Goal: Transaction & Acquisition: Purchase product/service

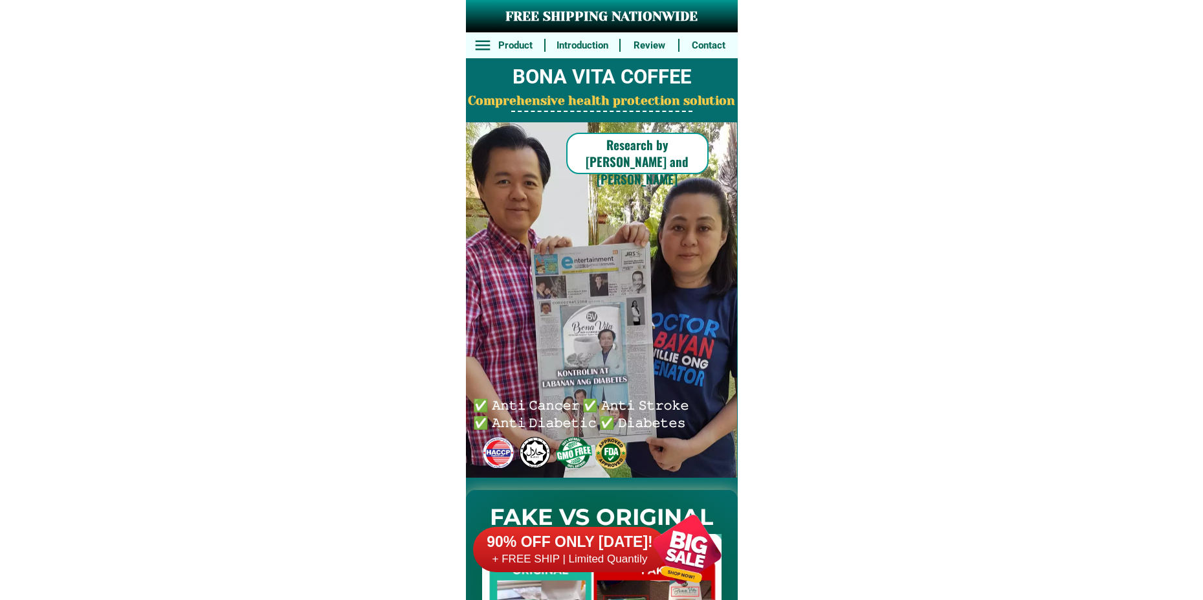
click at [669, 552] on div at bounding box center [687, 549] width 102 height 102
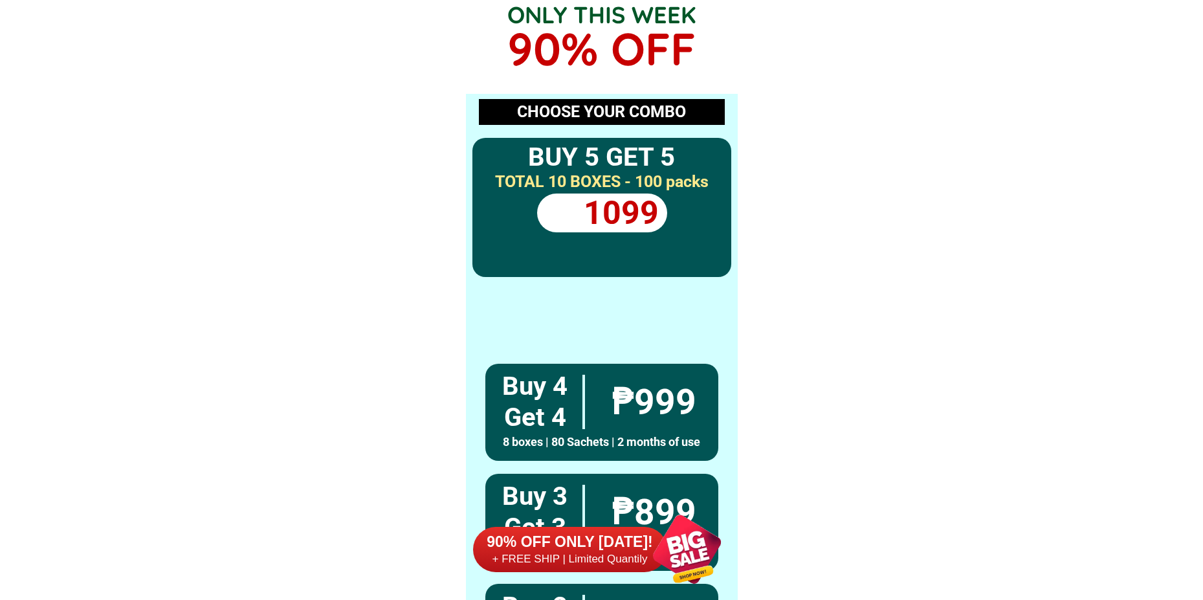
scroll to position [9515, 0]
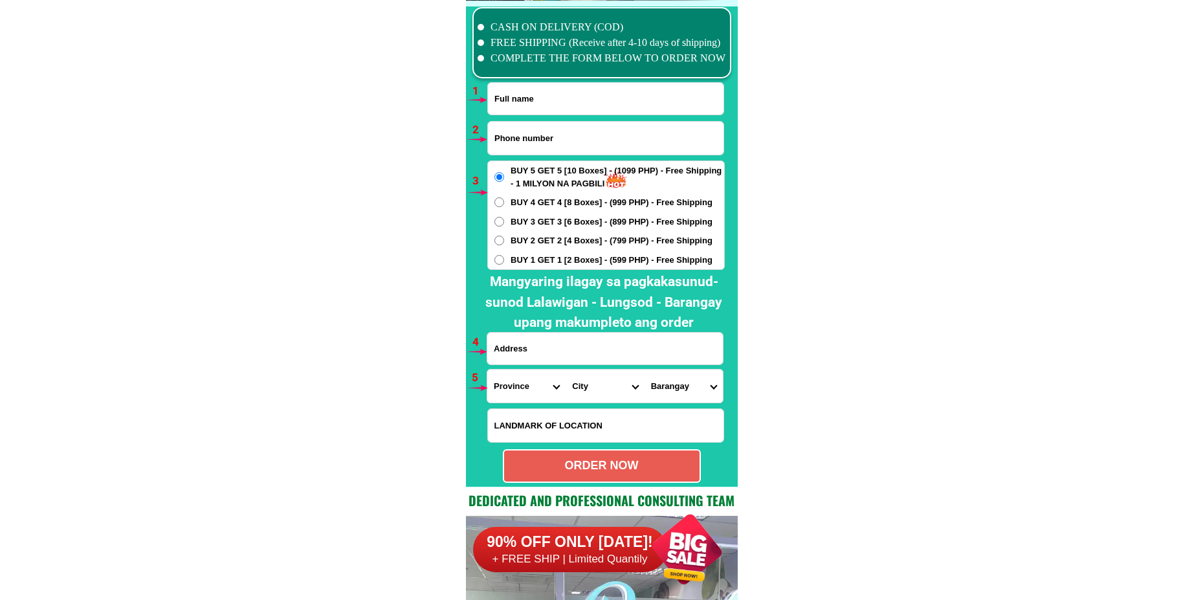
click at [553, 111] on input "Input full_name" at bounding box center [606, 99] width 236 height 32
paste input "[PERSON_NAME]"
type input "[PERSON_NAME]"
click at [526, 139] on input "Input phone_number" at bounding box center [606, 138] width 236 height 33
paste input "09733856937"
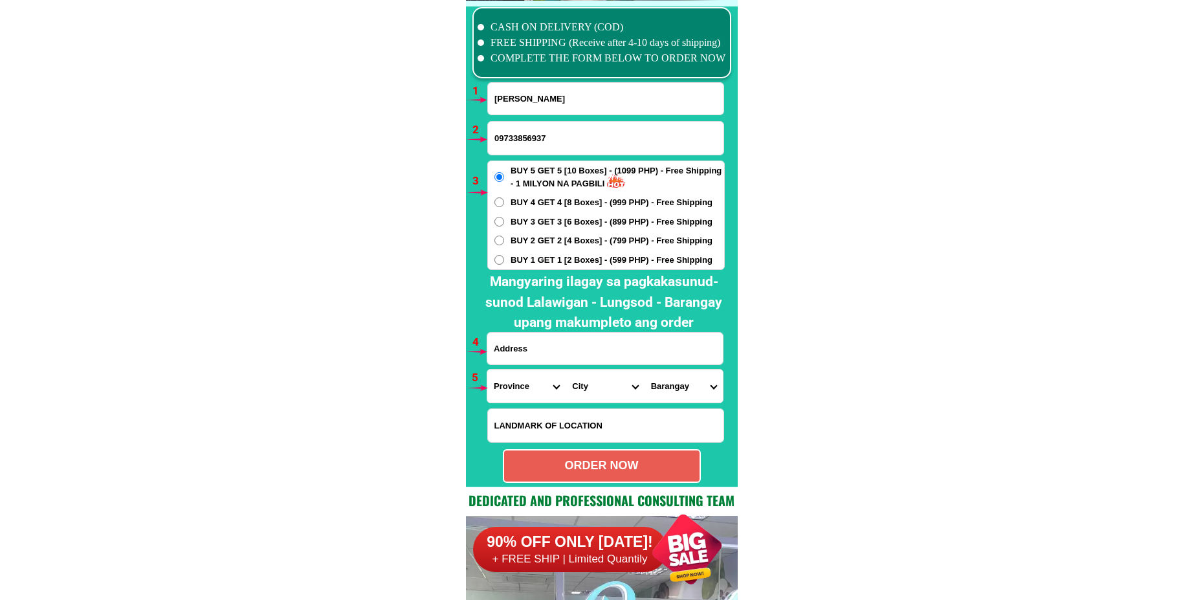
type input "09733856937"
click at [513, 252] on div "BUY 5 GET 5 [10 Boxes] - (1099 PHP) - Free Shipping - 1 MILYON NA PAGBILI BUY 4…" at bounding box center [605, 214] width 237 height 109
click at [525, 256] on span "BUY 1 GET 1 [2 Boxes] - (599 PHP) - Free Shipping" at bounding box center [612, 260] width 202 height 13
click at [504, 256] on input "BUY 1 GET 1 [2 Boxes] - (599 PHP) - Free Shipping" at bounding box center [499, 260] width 10 height 10
radio input "true"
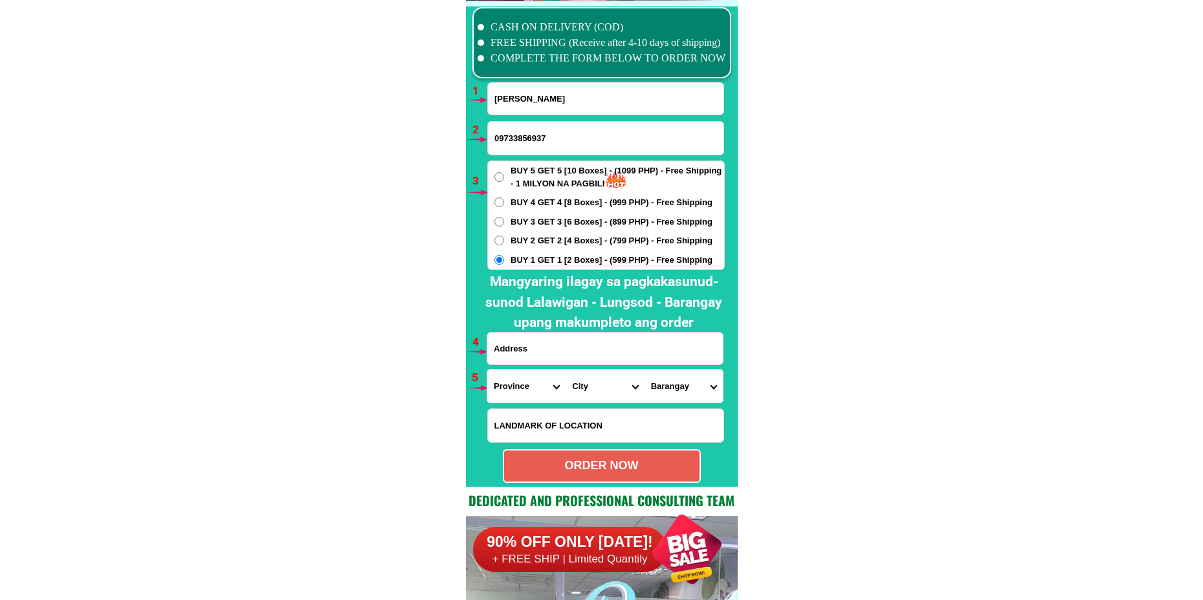
click at [545, 354] on input "Input address" at bounding box center [605, 349] width 236 height 32
paste input "fe de vastro in [PERSON_NAME] gloriaoriental mindoro sti0 çbea v"
type input "fe de vastro in [PERSON_NAME] gloriaoriental mindoro sti0 çbea v"
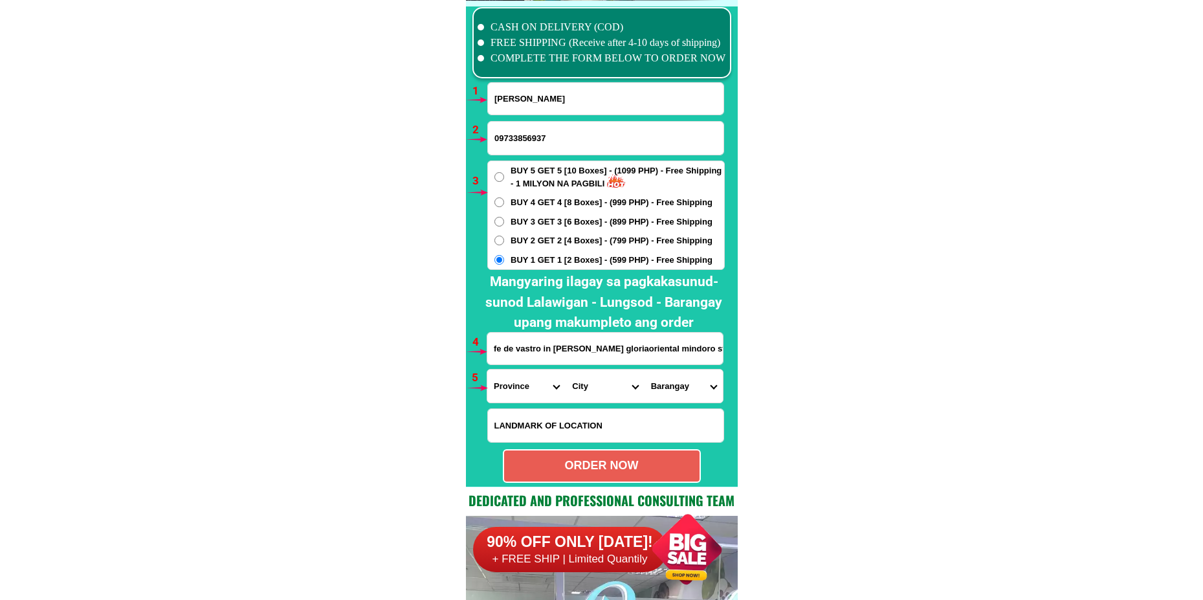
drag, startPoint x: 510, startPoint y: 398, endPoint x: 521, endPoint y: 372, distance: 28.1
click at [511, 396] on select "Province [GEOGRAPHIC_DATA] [GEOGRAPHIC_DATA][PERSON_NAME][GEOGRAPHIC_DATA][GEOG…" at bounding box center [526, 385] width 78 height 33
click at [487, 369] on select "Province [GEOGRAPHIC_DATA] [GEOGRAPHIC_DATA][PERSON_NAME][GEOGRAPHIC_DATA][GEOG…" at bounding box center [526, 385] width 78 height 33
click at [506, 391] on select "Province [GEOGRAPHIC_DATA] [GEOGRAPHIC_DATA][PERSON_NAME][GEOGRAPHIC_DATA][GEOG…" at bounding box center [526, 385] width 78 height 33
select select "63_673"
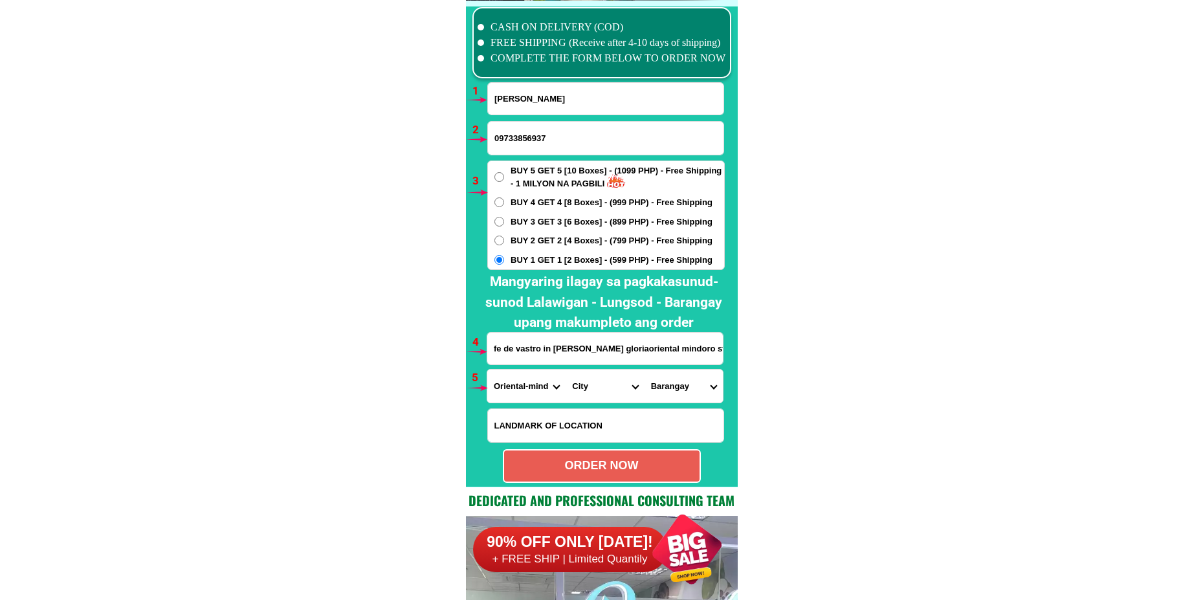
click at [487, 369] on select "Province [GEOGRAPHIC_DATA] [GEOGRAPHIC_DATA][PERSON_NAME][GEOGRAPHIC_DATA][GEOG…" at bounding box center [526, 385] width 78 height 33
drag, startPoint x: 592, startPoint y: 383, endPoint x: 604, endPoint y: 369, distance: 17.9
click at [592, 383] on select "City [PERSON_NAME] [PERSON_NAME][GEOGRAPHIC_DATA][GEOGRAPHIC_DATA]-city [GEOGRA…" at bounding box center [605, 385] width 78 height 33
select select "63_6737598"
click at [566, 369] on select "City [PERSON_NAME] [PERSON_NAME][GEOGRAPHIC_DATA][GEOGRAPHIC_DATA]-city [GEOGRA…" at bounding box center [605, 385] width 78 height 33
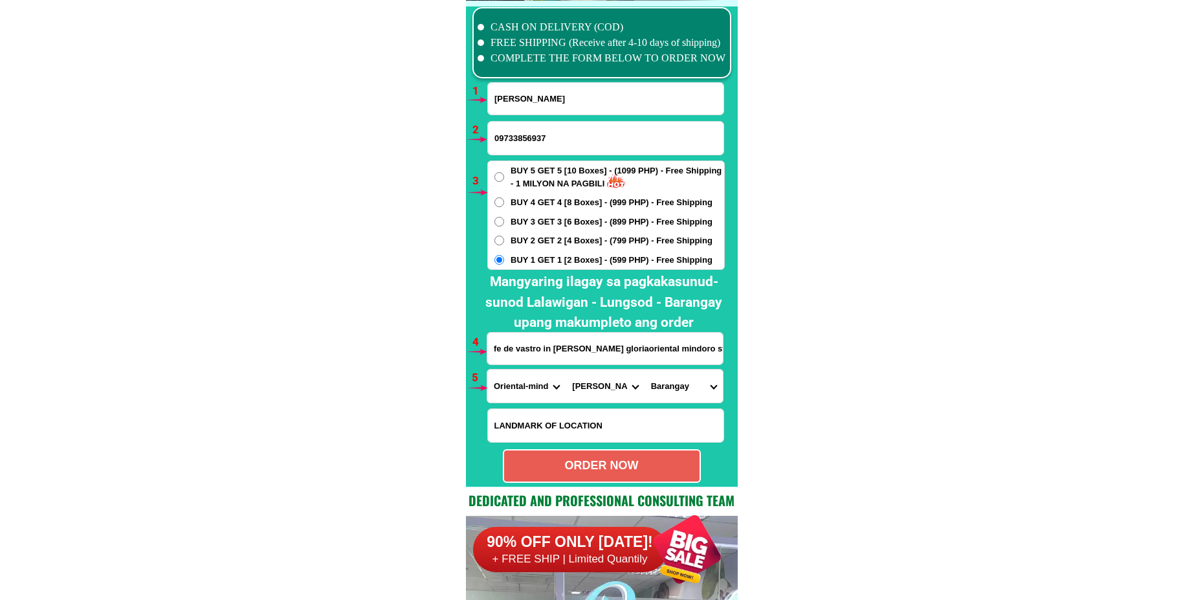
click at [687, 395] on select "Barangay [PERSON_NAME] [PERSON_NAME] [PERSON_NAME] [PERSON_NAME] [PERSON_NAME] …" at bounding box center [683, 385] width 78 height 33
select select "63_67375982584"
click at [644, 369] on select "Barangay [PERSON_NAME] [PERSON_NAME] [PERSON_NAME] [PERSON_NAME] [PERSON_NAME] …" at bounding box center [683, 385] width 78 height 33
click at [586, 471] on div "ORDER NOW" at bounding box center [601, 465] width 195 height 17
type input "fe de vastro in [PERSON_NAME] gloriaoriental mindoro sti0 çbea v"
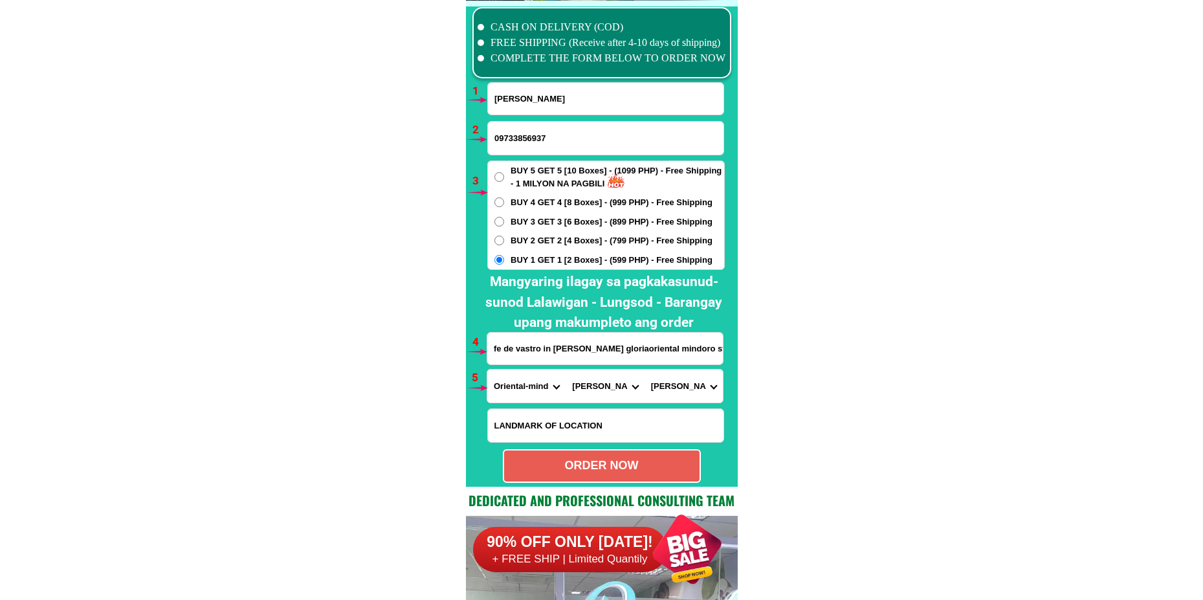
radio input "true"
drag, startPoint x: 525, startPoint y: 99, endPoint x: 526, endPoint y: 107, distance: 8.5
click at [525, 99] on input "[PERSON_NAME]" at bounding box center [606, 99] width 236 height 32
paste input "[PERSON_NAME]"
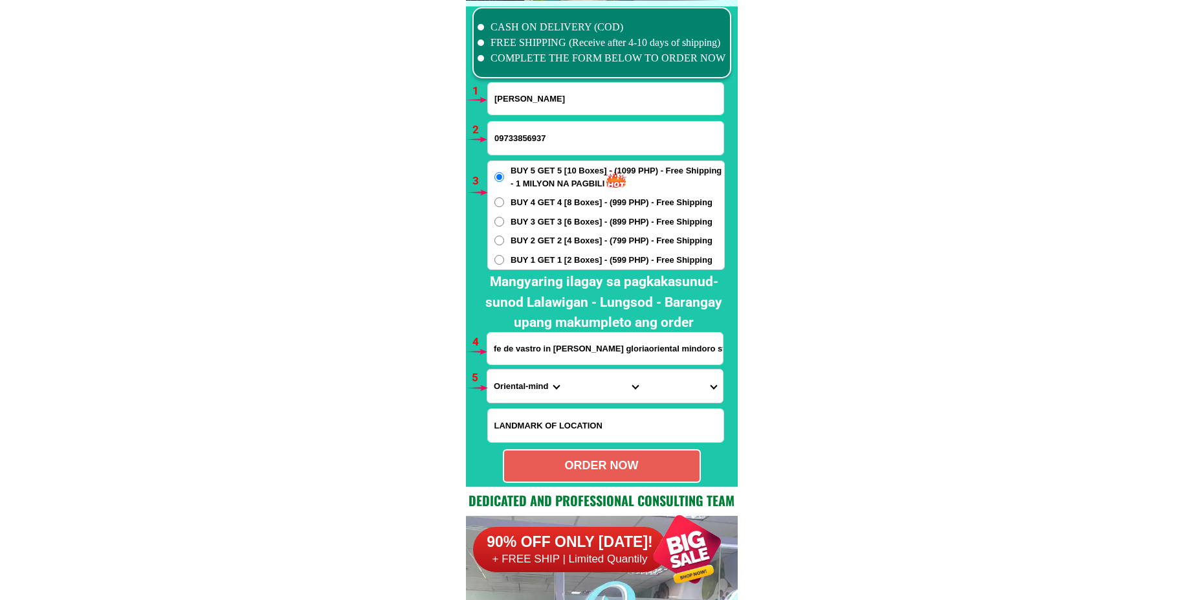
type input "[PERSON_NAME]"
click at [525, 125] on input "Input phone_number" at bounding box center [606, 138] width 236 height 33
paste input "09540783446"
type input "09540783446"
click at [535, 243] on span "BUY 2 GET 2 [4 Boxes] - (799 PHP) - Free Shipping" at bounding box center [612, 240] width 202 height 13
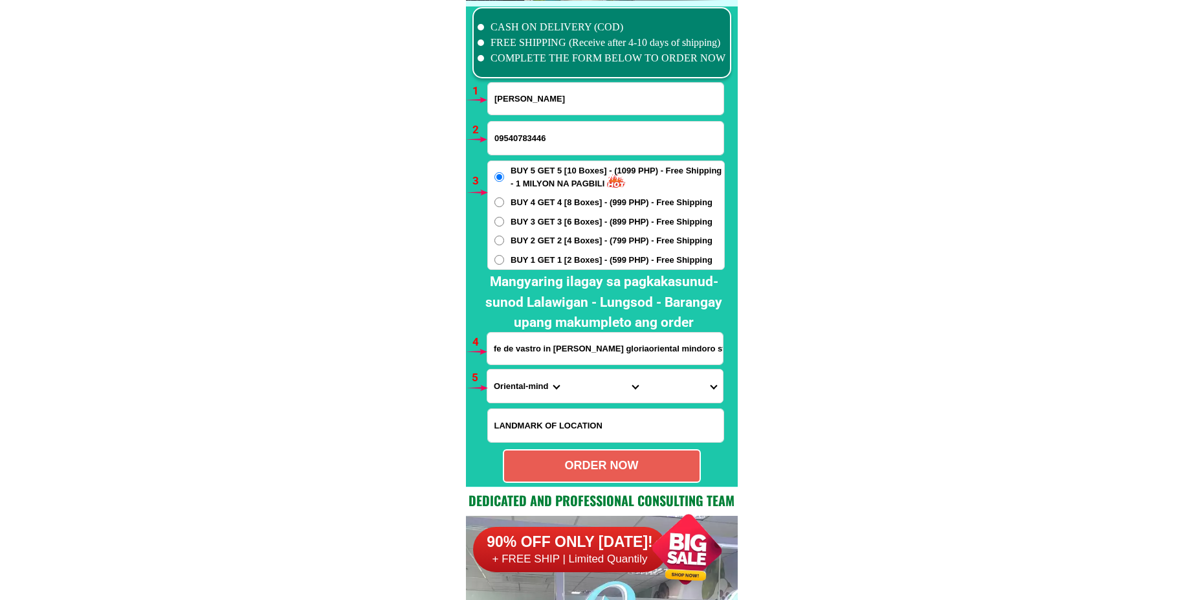
click at [504, 243] on input "BUY 2 GET 2 [4 Boxes] - (799 PHP) - Free Shipping" at bounding box center [499, 241] width 10 height 10
radio input "true"
click at [499, 349] on input "Input address" at bounding box center [605, 349] width 236 height 32
paste input "purok mangga dos, ilaya, [GEOGRAPHIC_DATA][PERSON_NAME], [GEOGRAPHIC_DATA] land…"
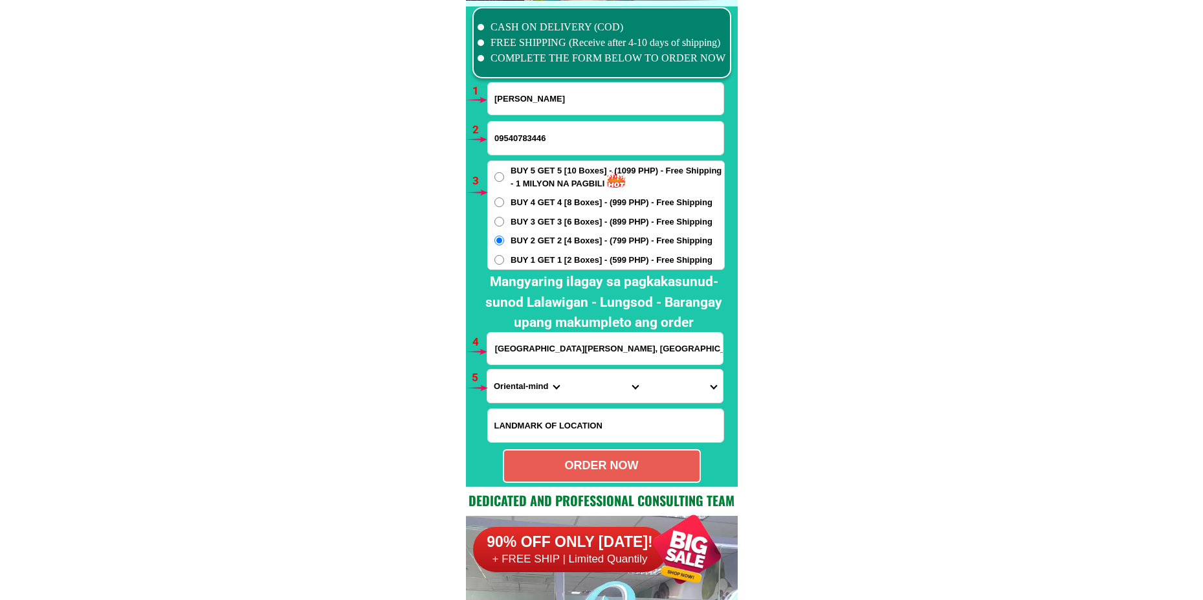
type input "purok mangga dos, ilaya, [GEOGRAPHIC_DATA][PERSON_NAME], [GEOGRAPHIC_DATA] land…"
click at [529, 390] on select "Province [GEOGRAPHIC_DATA] [GEOGRAPHIC_DATA][PERSON_NAME][GEOGRAPHIC_DATA][GEOG…" at bounding box center [526, 385] width 78 height 33
select select "63_8"
click at [487, 369] on select "Province [GEOGRAPHIC_DATA] [GEOGRAPHIC_DATA][PERSON_NAME][GEOGRAPHIC_DATA][GEOG…" at bounding box center [526, 385] width 78 height 33
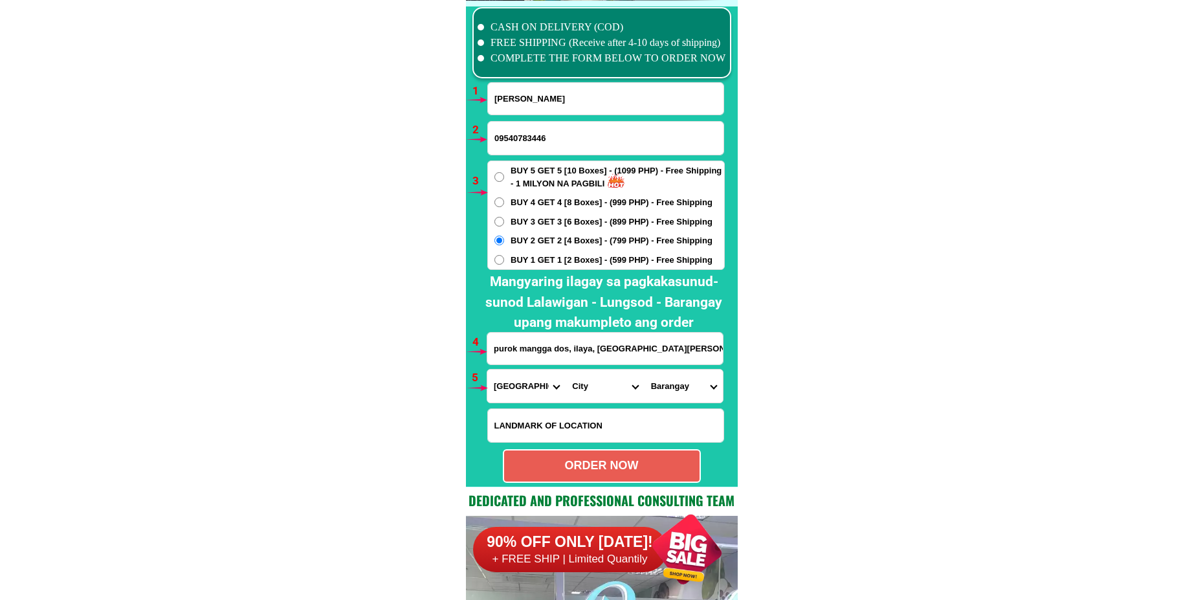
click at [593, 395] on select "City Alcoy [GEOGRAPHIC_DATA][PERSON_NAME][GEOGRAPHIC_DATA][GEOGRAPHIC_DATA] [GE…" at bounding box center [605, 385] width 78 height 33
select select "63_89213"
click at [566, 369] on select "City Alcoy [GEOGRAPHIC_DATA][PERSON_NAME][GEOGRAPHIC_DATA][GEOGRAPHIC_DATA] [GE…" at bounding box center [605, 385] width 78 height 33
drag, startPoint x: 688, startPoint y: 381, endPoint x: 687, endPoint y: 371, distance: 9.9
click at [687, 380] on select "Barangay [PERSON_NAME] Cabatbatan [GEOGRAPHIC_DATA]-an [PERSON_NAME] [GEOGRAPHI…" at bounding box center [683, 385] width 78 height 33
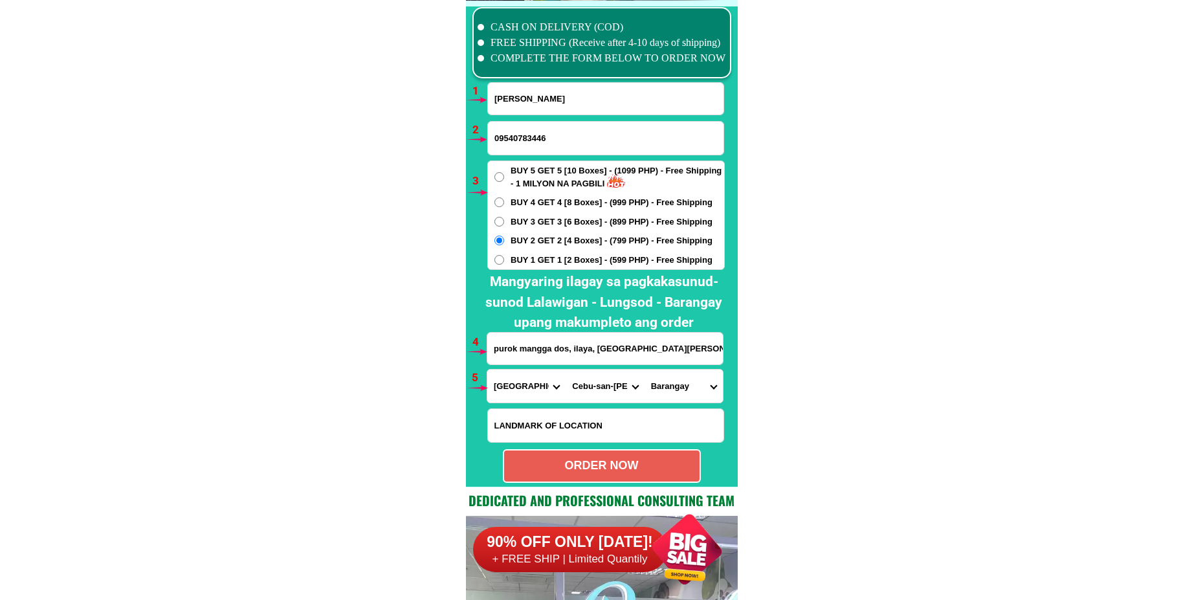
select select "63_892139710"
click at [644, 369] on select "Barangay [PERSON_NAME] Cabatbatan [GEOGRAPHIC_DATA]-an [PERSON_NAME] [GEOGRAPHI…" at bounding box center [683, 385] width 78 height 33
click at [598, 461] on div "ORDER NOW" at bounding box center [601, 465] width 195 height 17
radio input "true"
